Goal: Information Seeking & Learning: Learn about a topic

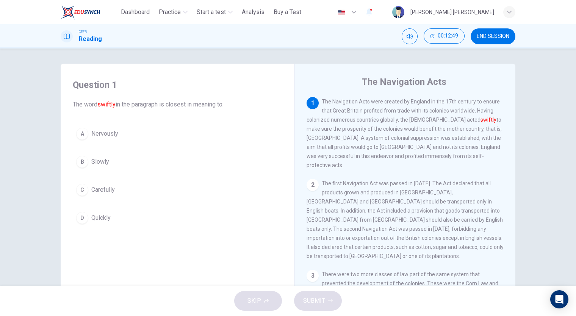
click at [82, 215] on div "D" at bounding box center [82, 218] width 12 height 12
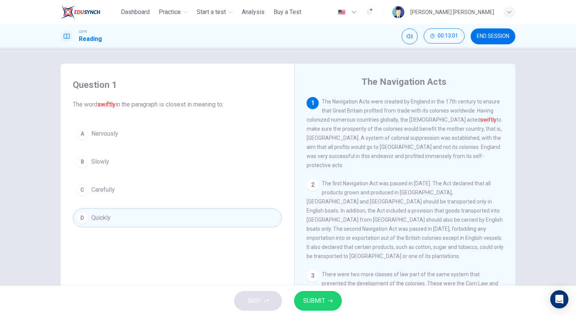
click at [101, 192] on span "Carefully" at bounding box center [103, 189] width 24 height 9
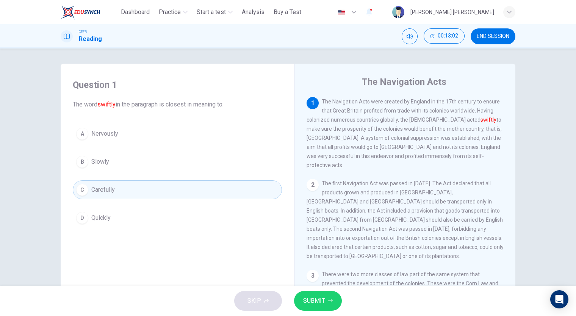
click at [317, 297] on span "SUBMIT" at bounding box center [314, 301] width 22 height 11
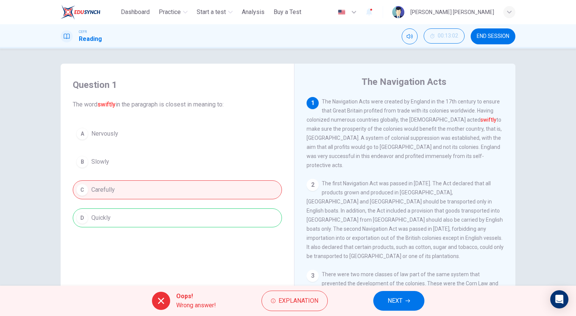
click at [306, 297] on span "Explanation" at bounding box center [299, 301] width 40 height 11
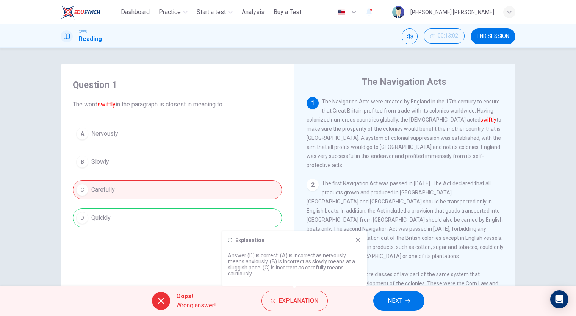
click at [405, 302] on button "NEXT" at bounding box center [399, 301] width 51 height 20
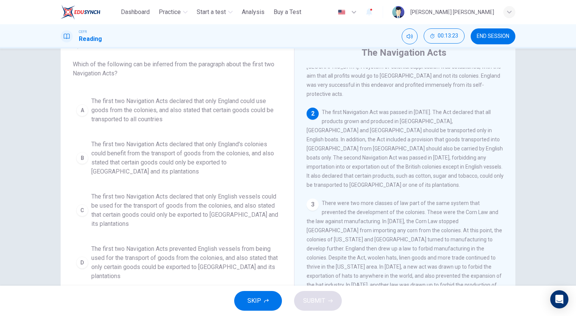
scroll to position [42, 0]
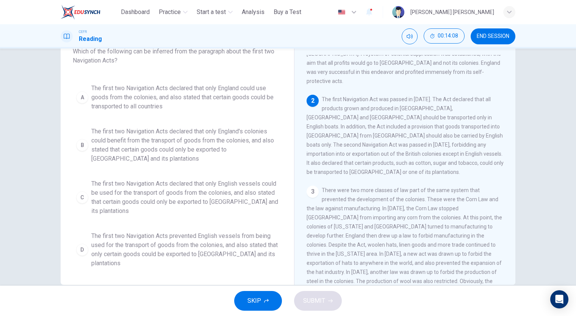
click at [82, 143] on div "B" at bounding box center [82, 145] width 12 height 12
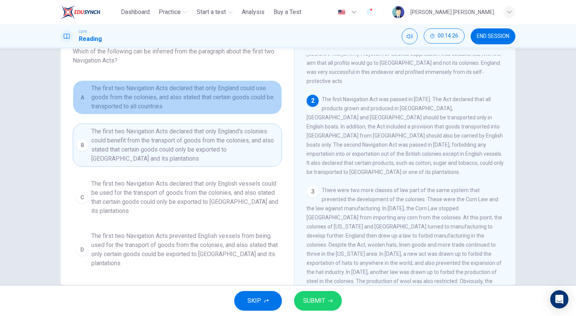
click at [207, 90] on span "The first two Navigation Acts declared that only England could use goods from t…" at bounding box center [184, 97] width 187 height 27
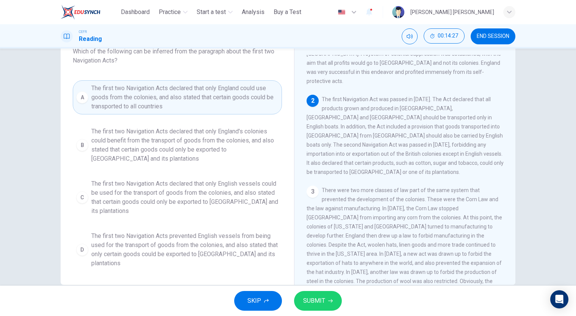
click at [210, 245] on span "The first two Navigation Acts prevented English vessels from being used for the…" at bounding box center [184, 250] width 187 height 36
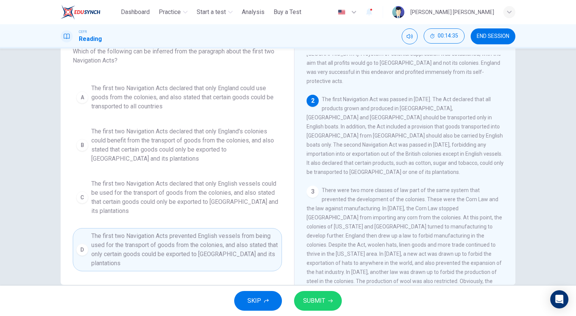
click at [230, 188] on span "The first two Navigation Acts declared that only English vessels could be used …" at bounding box center [184, 197] width 187 height 36
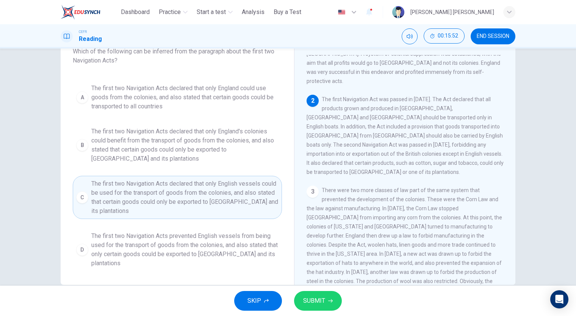
click at [240, 147] on span "The first two Navigation Acts declared that only England's colonies could benef…" at bounding box center [184, 145] width 187 height 36
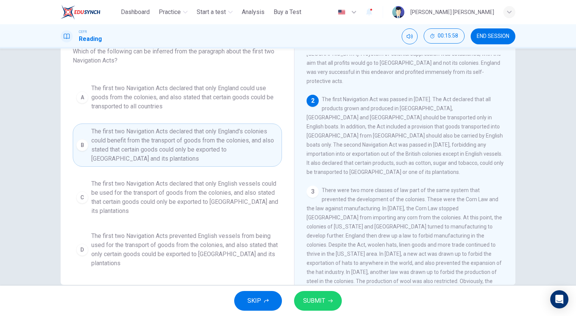
click at [311, 302] on span "SUBMIT" at bounding box center [314, 301] width 22 height 11
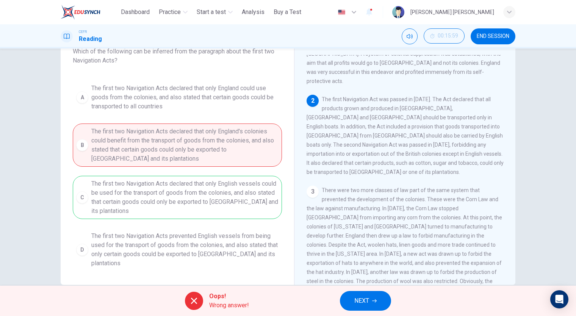
click at [206, 305] on div "Oops! Wrong answer!" at bounding box center [217, 301] width 64 height 18
click at [198, 300] on icon at bounding box center [194, 301] width 9 height 9
click at [347, 304] on button "NEXT" at bounding box center [365, 301] width 51 height 20
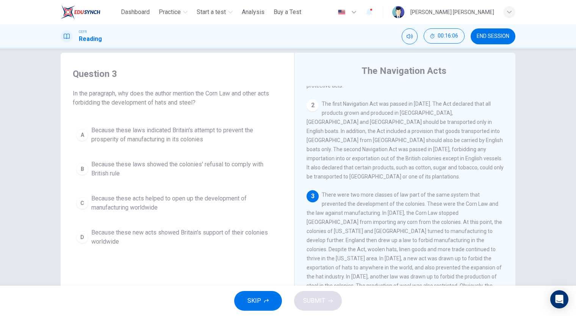
scroll to position [84, 0]
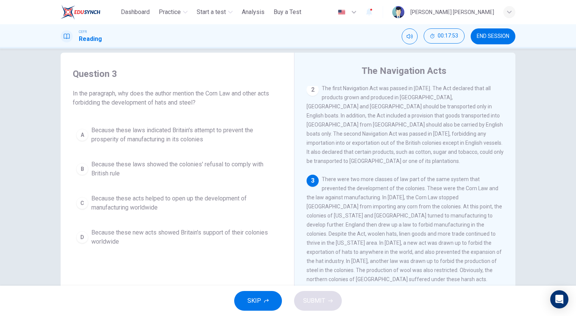
click at [88, 135] on button "A Because these laws indicated Britain's attempt to prevent the prosperity of m…" at bounding box center [177, 135] width 209 height 25
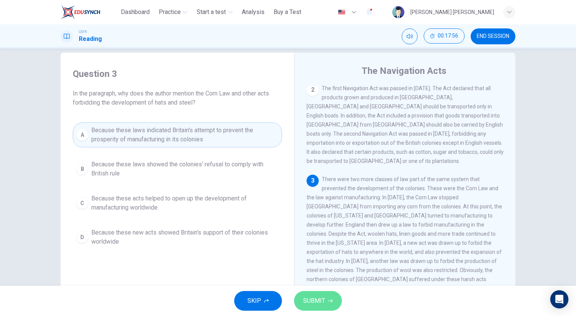
click at [301, 301] on button "SUBMIT" at bounding box center [318, 301] width 48 height 20
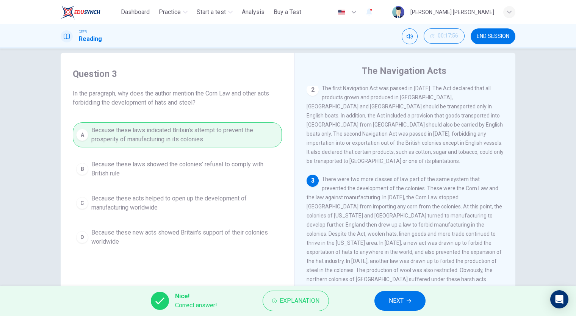
click at [417, 307] on button "NEXT" at bounding box center [400, 301] width 51 height 20
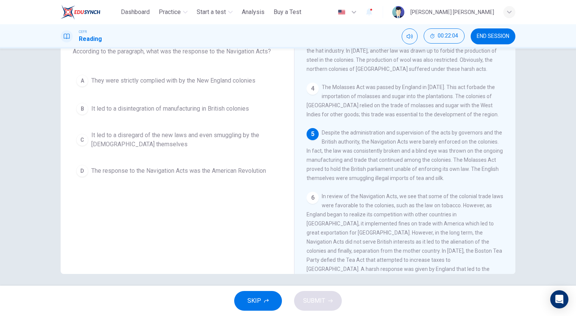
scroll to position [11, 0]
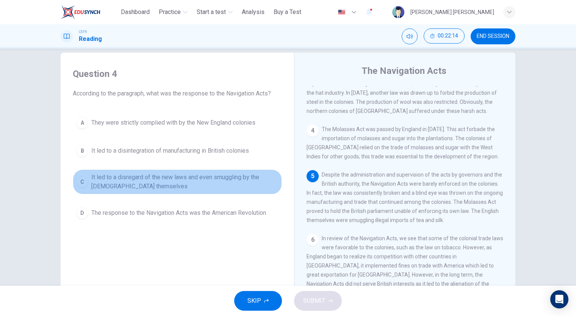
click at [77, 180] on div "C" at bounding box center [82, 182] width 12 height 12
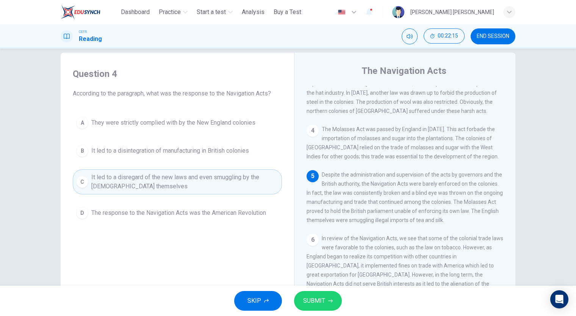
click at [327, 294] on button "SUBMIT" at bounding box center [318, 301] width 48 height 20
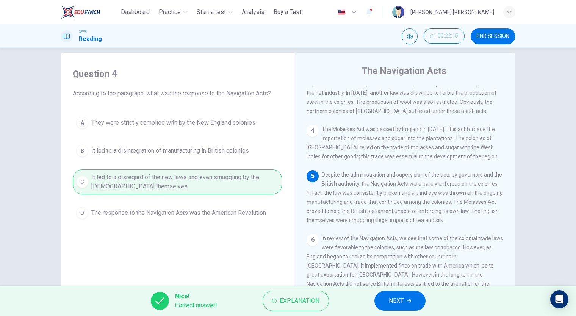
drag, startPoint x: 389, startPoint y: 300, endPoint x: 384, endPoint y: 302, distance: 5.3
click at [389, 300] on span "NEXT" at bounding box center [396, 301] width 15 height 11
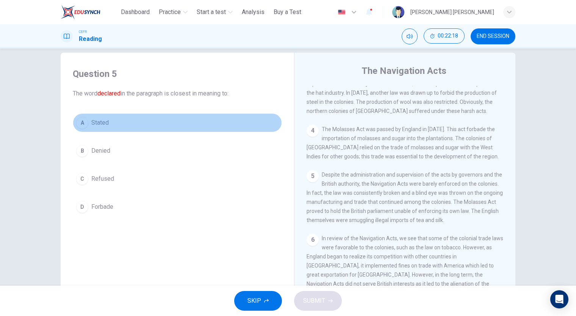
click at [74, 118] on button "A Stated" at bounding box center [177, 122] width 209 height 19
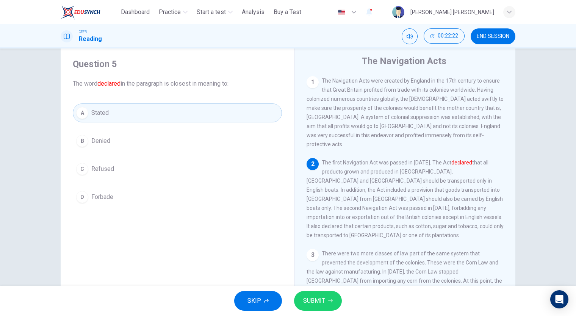
scroll to position [14, 0]
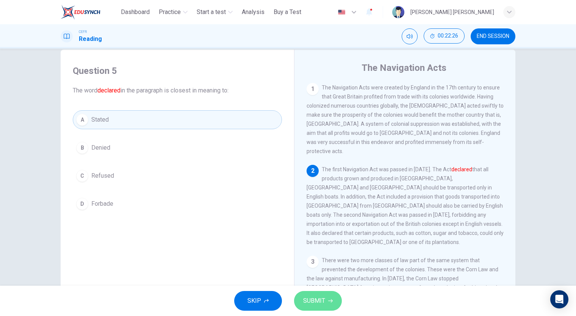
click at [310, 303] on span "SUBMIT" at bounding box center [314, 301] width 22 height 11
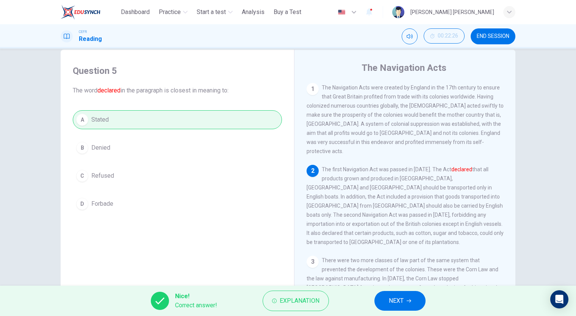
click at [383, 298] on button "NEXT" at bounding box center [400, 301] width 51 height 20
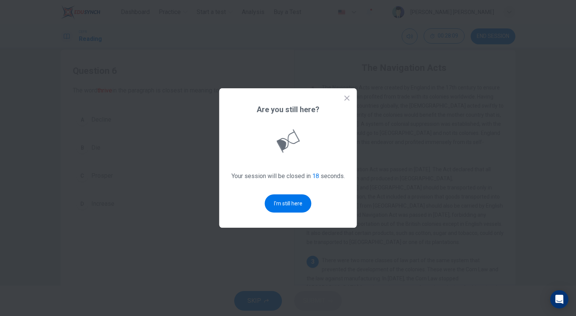
click at [347, 100] on icon at bounding box center [348, 98] width 8 height 8
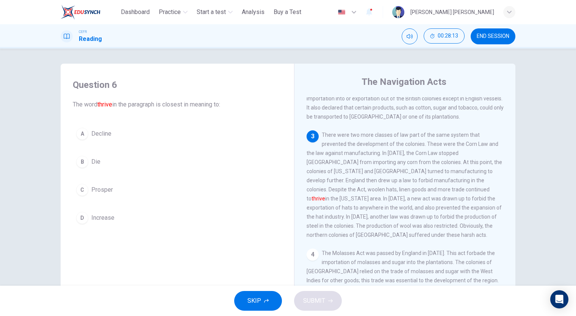
scroll to position [126, 0]
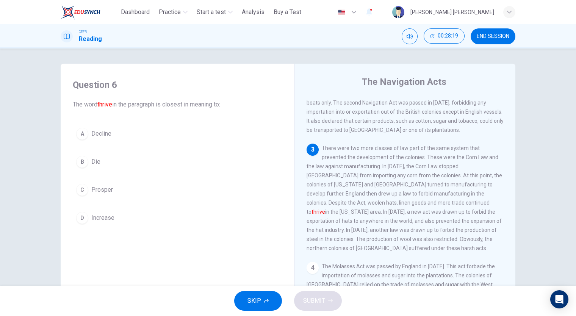
drag, startPoint x: 96, startPoint y: 105, endPoint x: 110, endPoint y: 113, distance: 16.1
click at [110, 113] on div "Question 6 The word thrive in the paragraph is closest in meaning to: A Decline…" at bounding box center [177, 153] width 221 height 164
click at [80, 135] on div "A" at bounding box center [82, 134] width 12 height 12
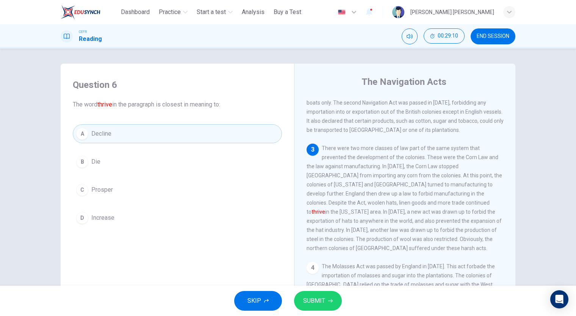
click at [88, 160] on button "B Die" at bounding box center [177, 161] width 209 height 19
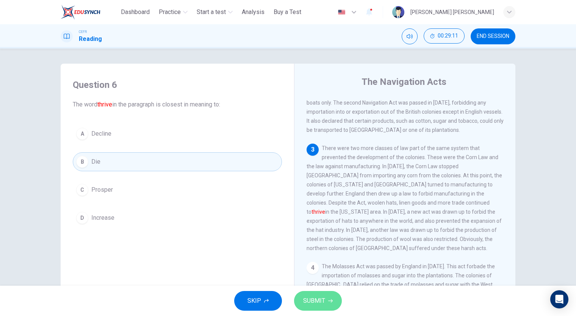
click at [306, 302] on span "SUBMIT" at bounding box center [314, 301] width 22 height 11
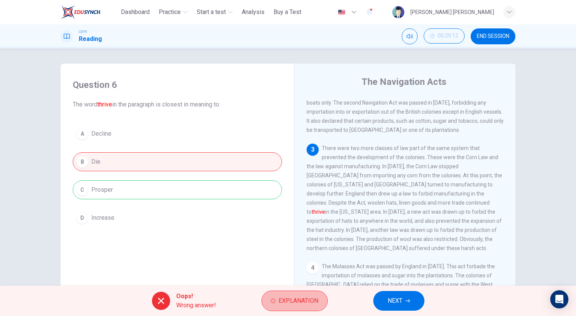
click at [271, 305] on button "Explanation" at bounding box center [295, 301] width 66 height 20
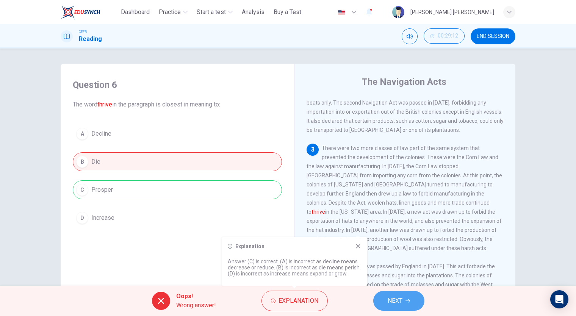
click at [388, 293] on button "NEXT" at bounding box center [399, 301] width 51 height 20
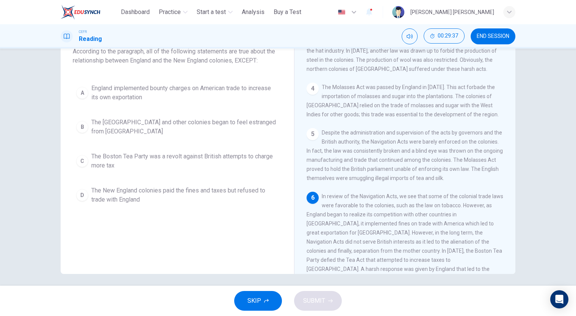
scroll to position [56, 0]
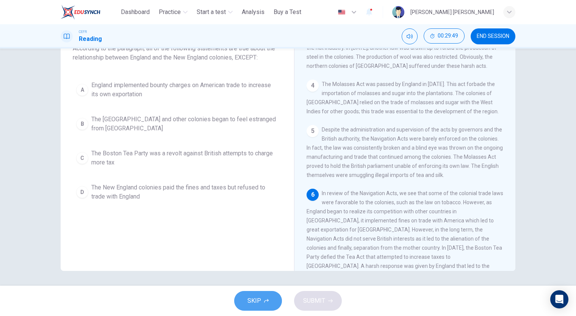
click at [272, 297] on button "SKIP" at bounding box center [258, 301] width 48 height 20
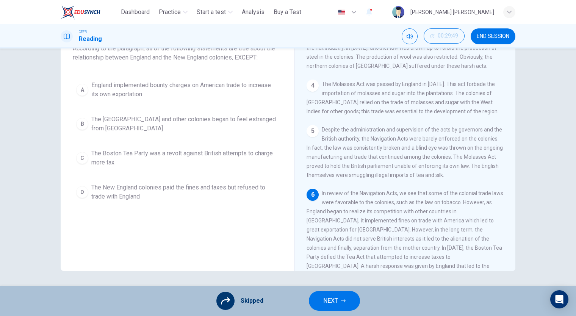
click at [508, 38] on span "END SESSION" at bounding box center [493, 36] width 33 height 6
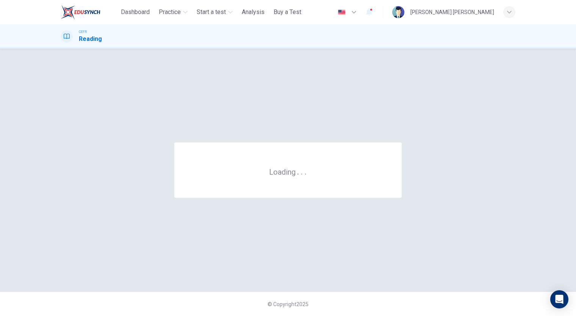
scroll to position [0, 0]
